Goal: Check status

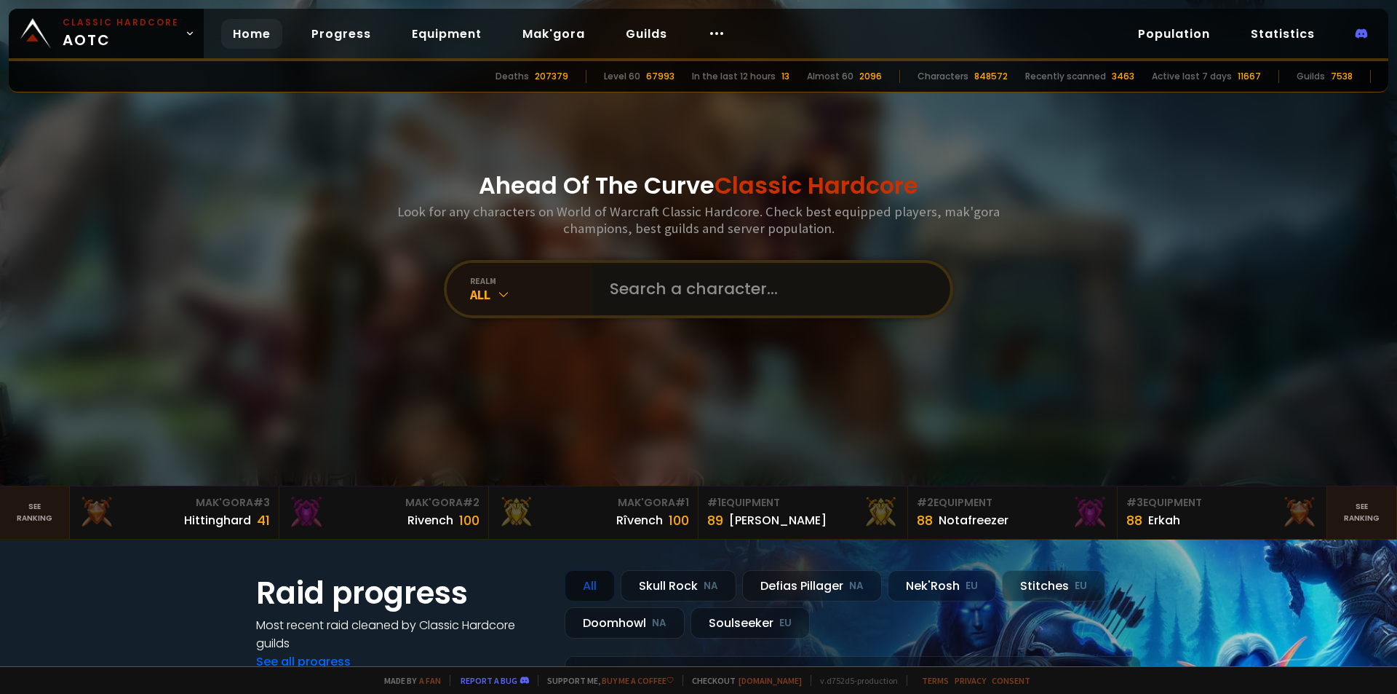
click at [648, 295] on input "text" at bounding box center [767, 289] width 332 height 52
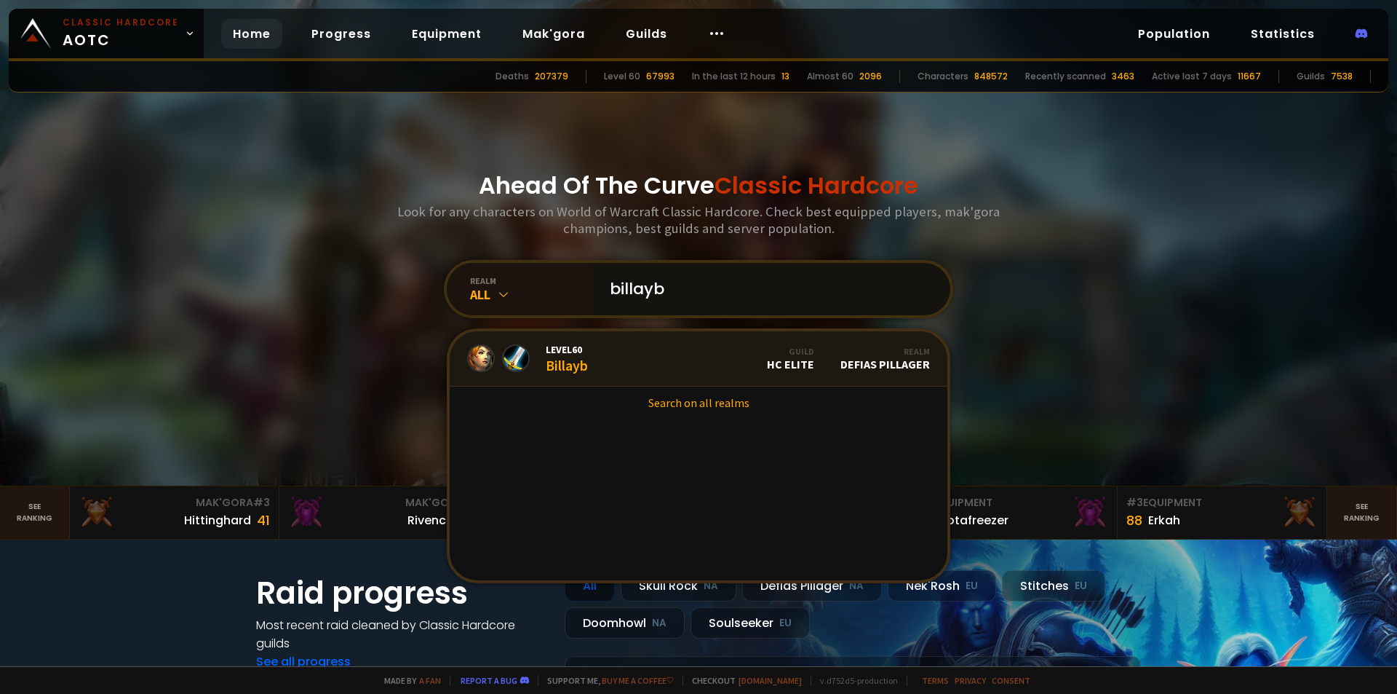
type input "billayb"
click at [638, 359] on link "Level 60 Billayb Guild HC Elite Realm Defias Pillager" at bounding box center [699, 358] width 498 height 55
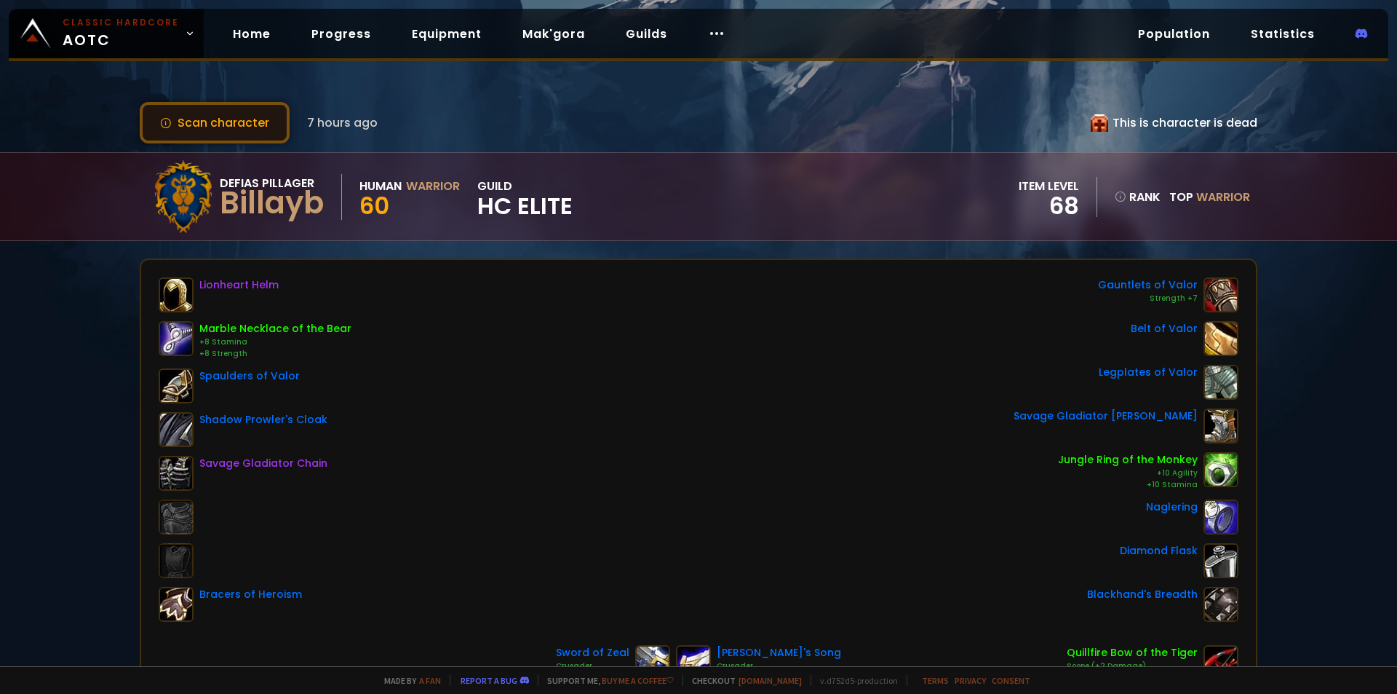
click at [215, 124] on button "Scan character" at bounding box center [215, 122] width 150 height 41
click at [245, 127] on button "Scan character" at bounding box center [215, 122] width 150 height 41
